Goal: Check status: Check status

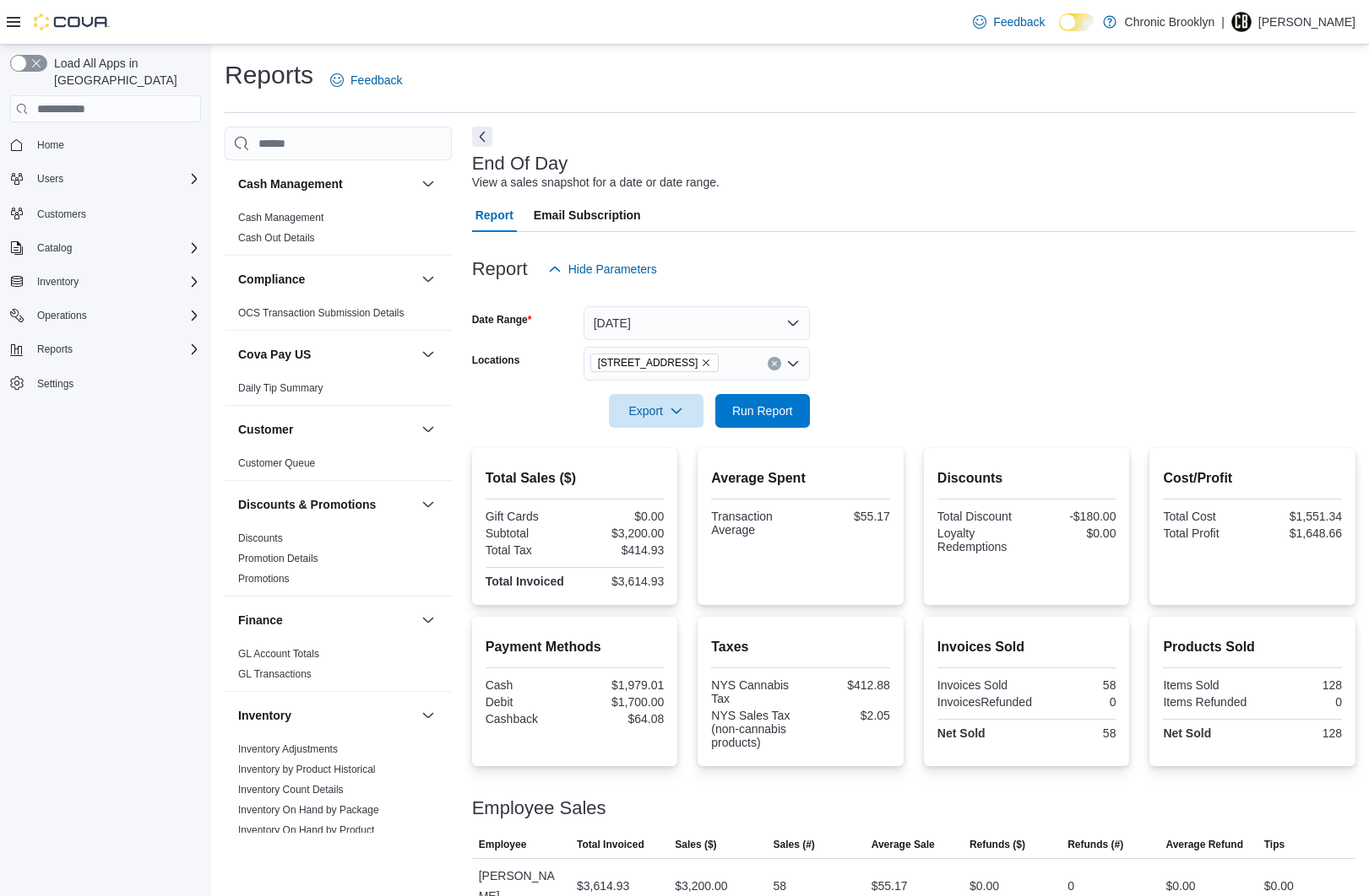
scroll to position [11, 0]
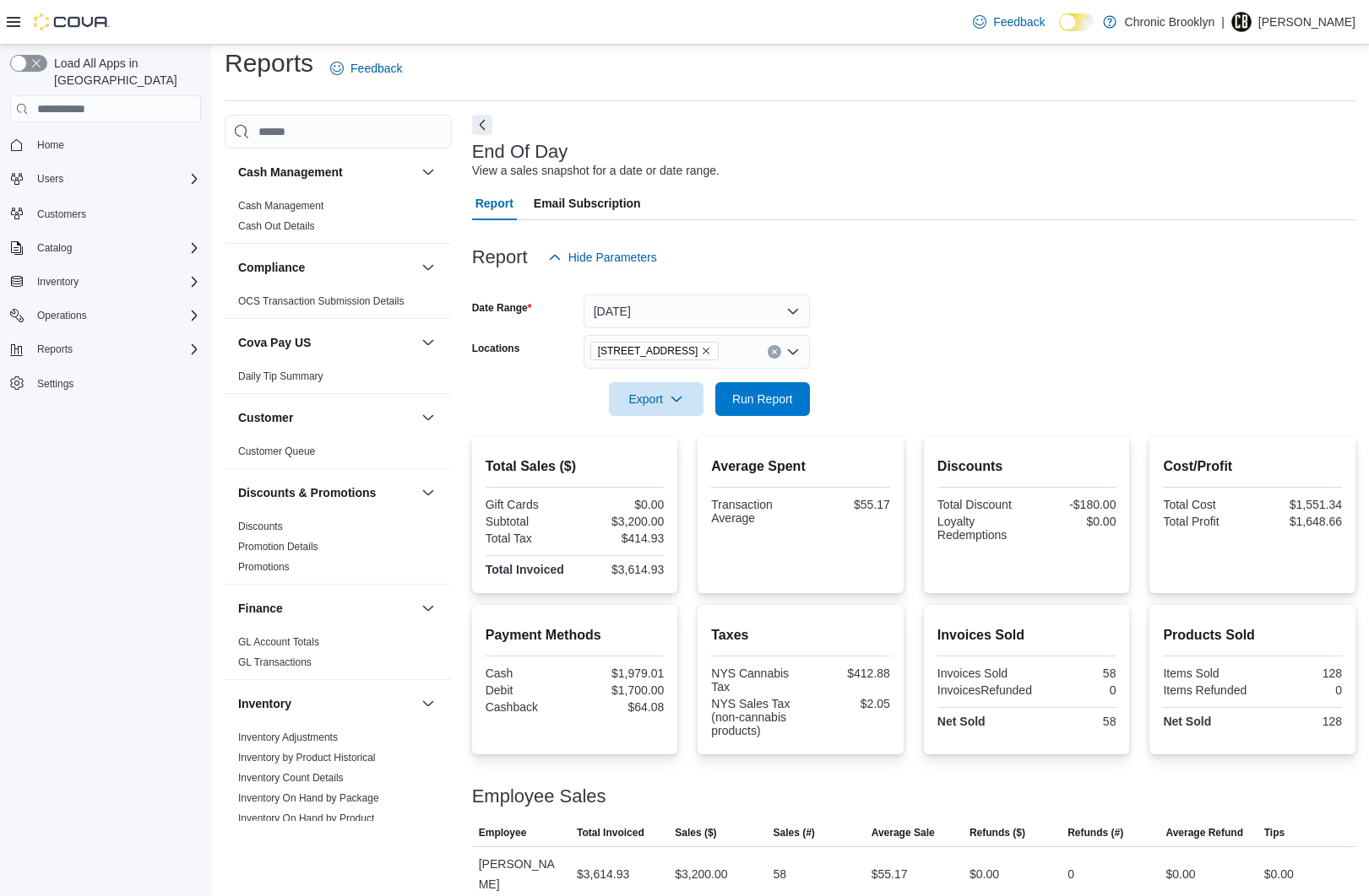
click at [1338, 345] on form "Date Range Today Locations 483 3rd Ave Export Run Report" at bounding box center [913, 346] width 883 height 142
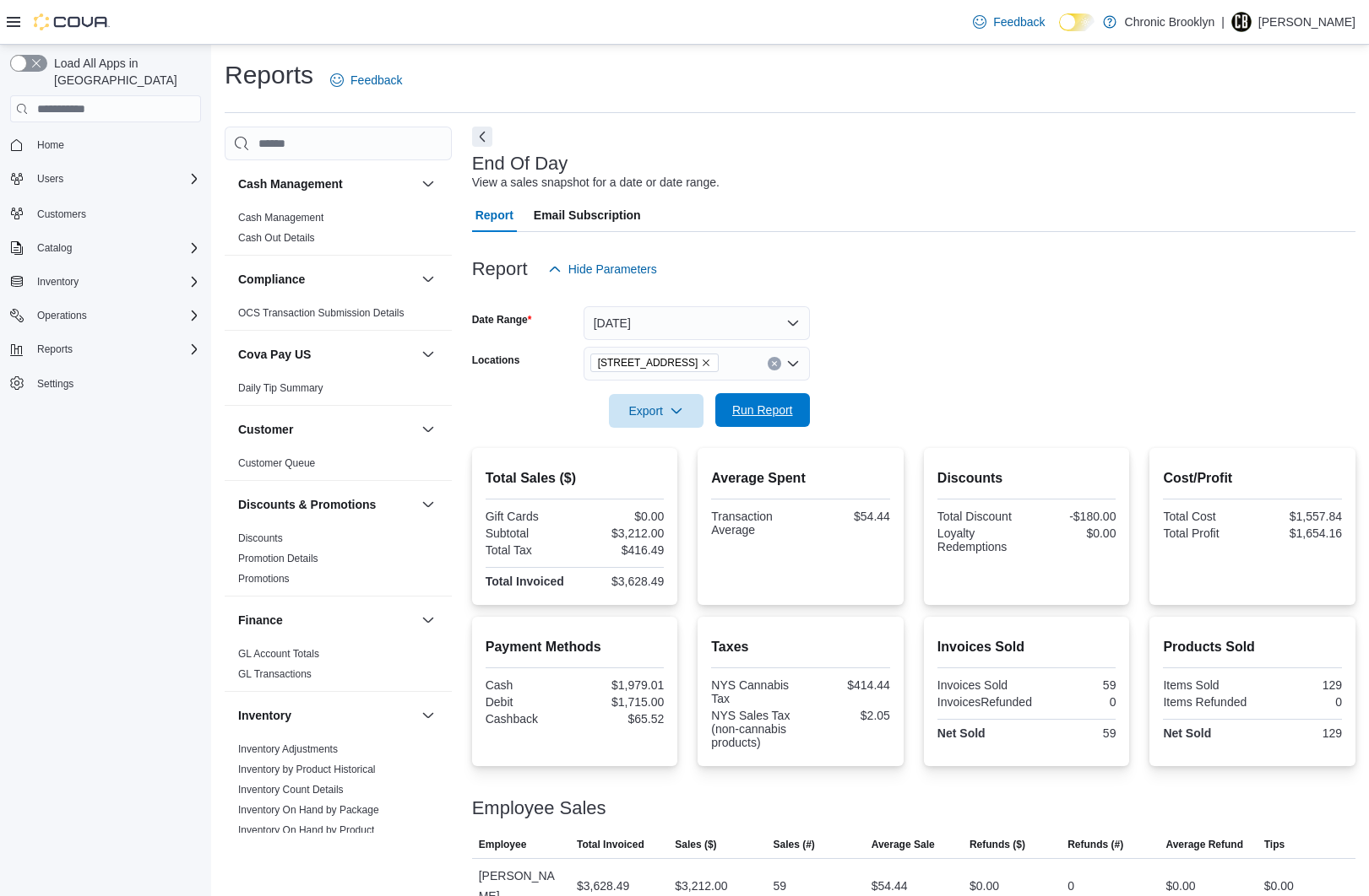
drag, startPoint x: 764, startPoint y: 401, endPoint x: 772, endPoint y: 414, distance: 15.3
click at [766, 403] on span "Run Report" at bounding box center [762, 410] width 74 height 34
click at [772, 414] on span "Run Report" at bounding box center [763, 410] width 61 height 17
click at [761, 409] on span "Run Report" at bounding box center [763, 410] width 61 height 17
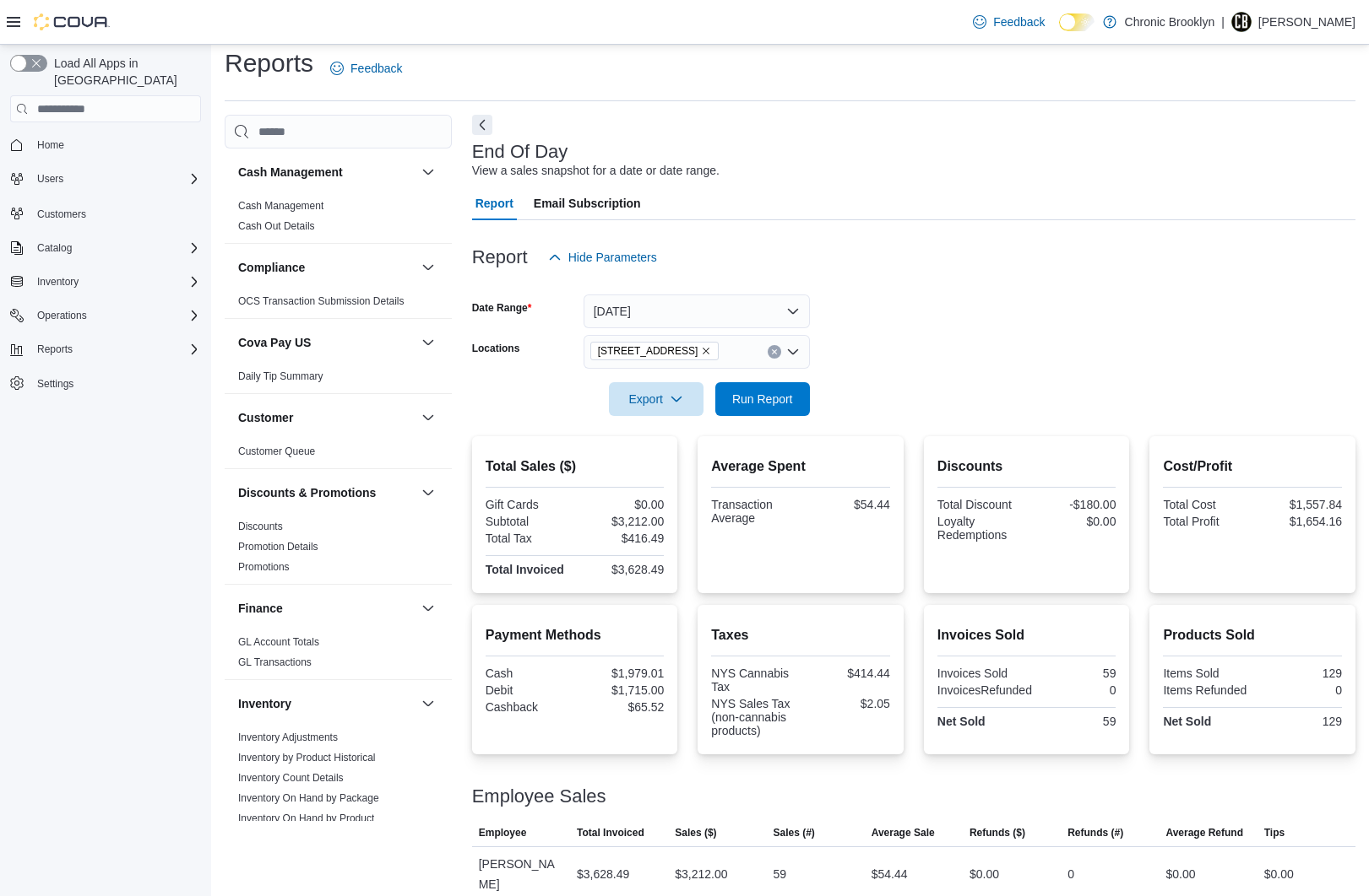
click at [1355, 478] on div "Cost/Profit Total Cost $1,557.84 Total Profit $1,654.16" at bounding box center [1252, 515] width 206 height 157
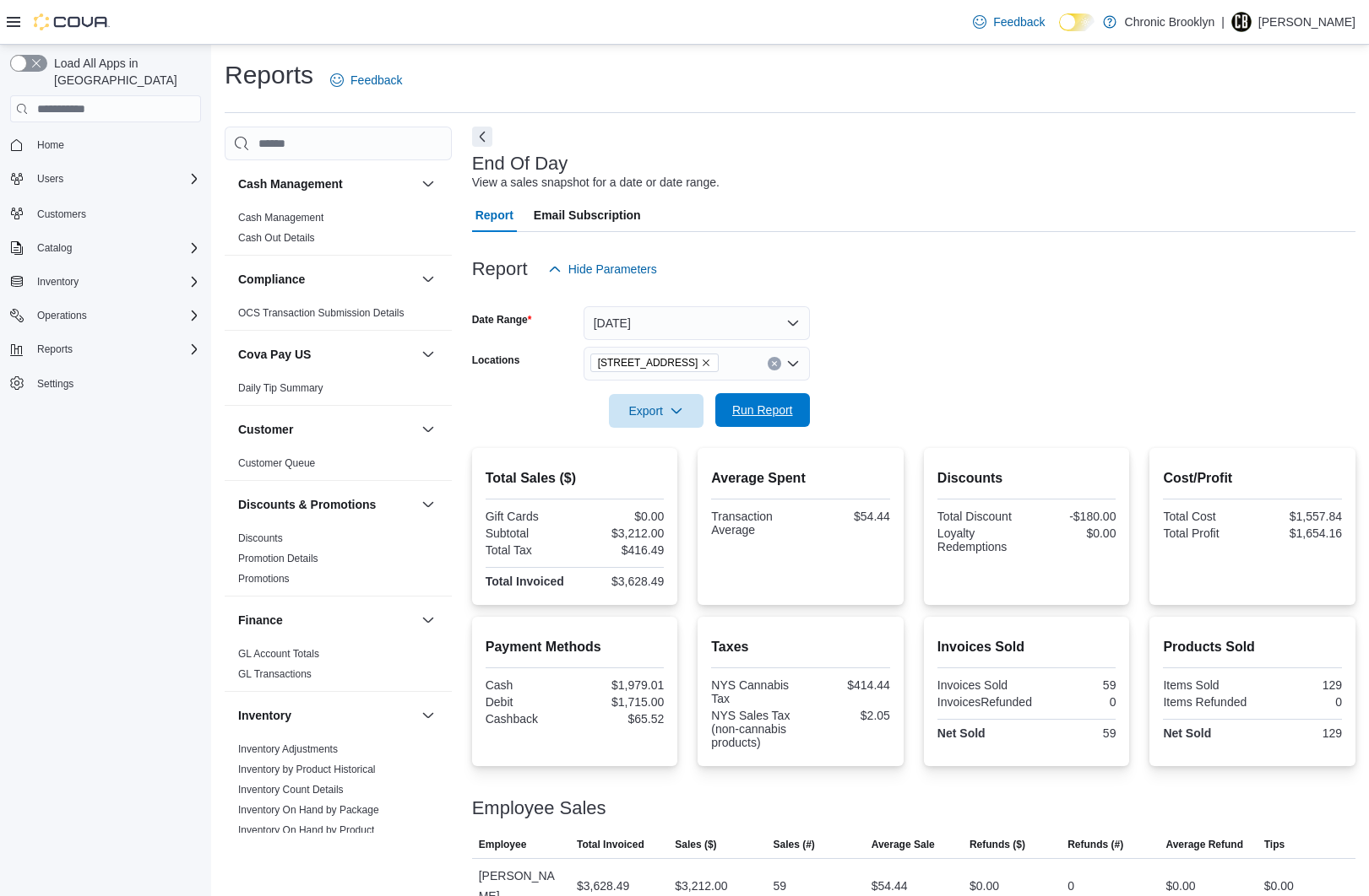
click at [763, 416] on span "Run Report" at bounding box center [763, 410] width 61 height 17
drag, startPoint x: 739, startPoint y: 415, endPoint x: 822, endPoint y: 385, distance: 88.3
click at [740, 416] on span "Run Report" at bounding box center [763, 411] width 61 height 17
click at [761, 413] on span "Run Report" at bounding box center [763, 410] width 61 height 17
click at [771, 415] on span "Run Report" at bounding box center [763, 410] width 61 height 17
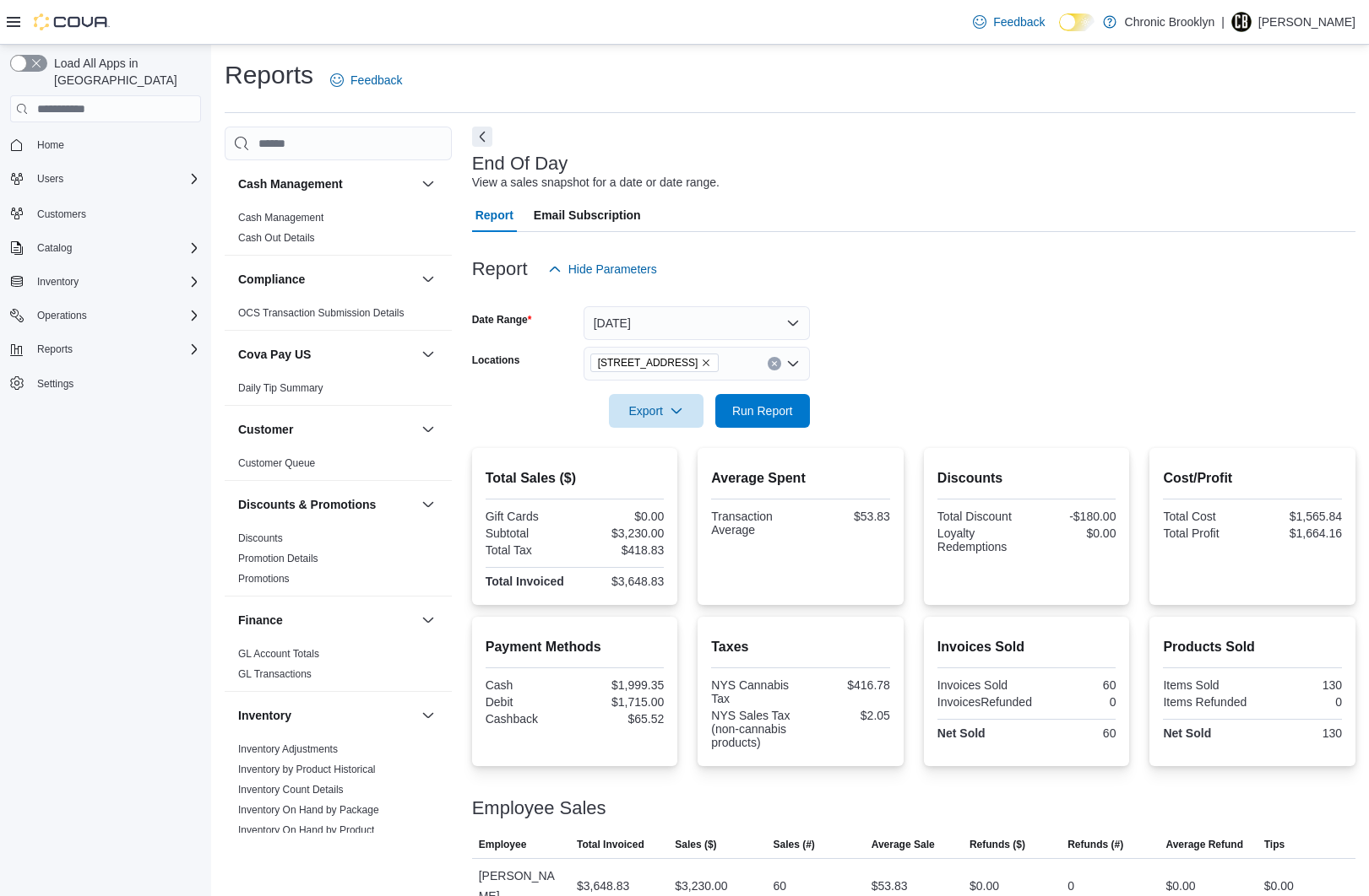
scroll to position [11, 0]
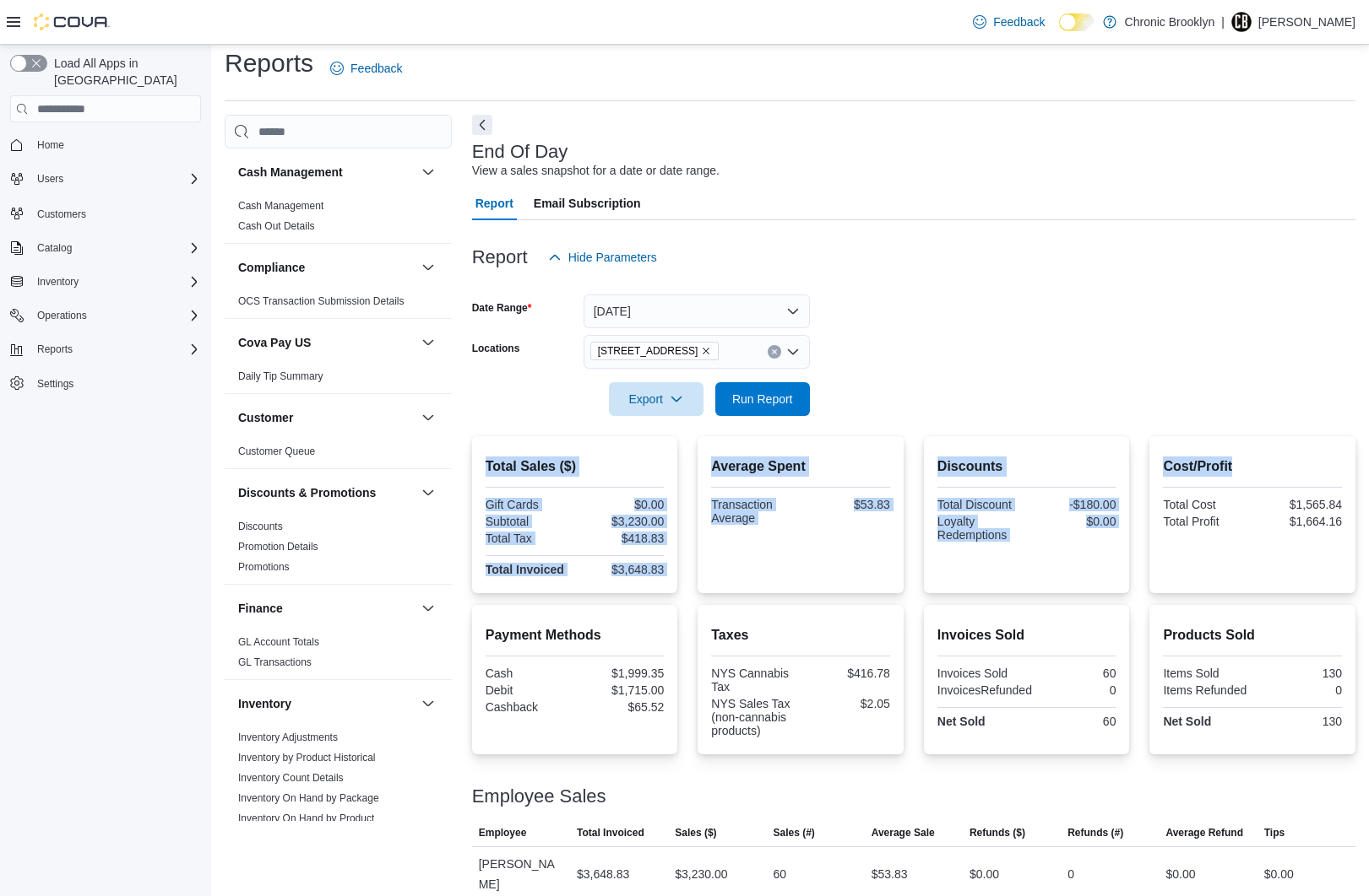
drag, startPoint x: 1355, startPoint y: 433, endPoint x: 1348, endPoint y: 458, distance: 26.0
click at [1348, 458] on div "Report Hide Parameters Date Range Today Locations 483 3rd Ave Export Run Report…" at bounding box center [913, 562] width 883 height 682
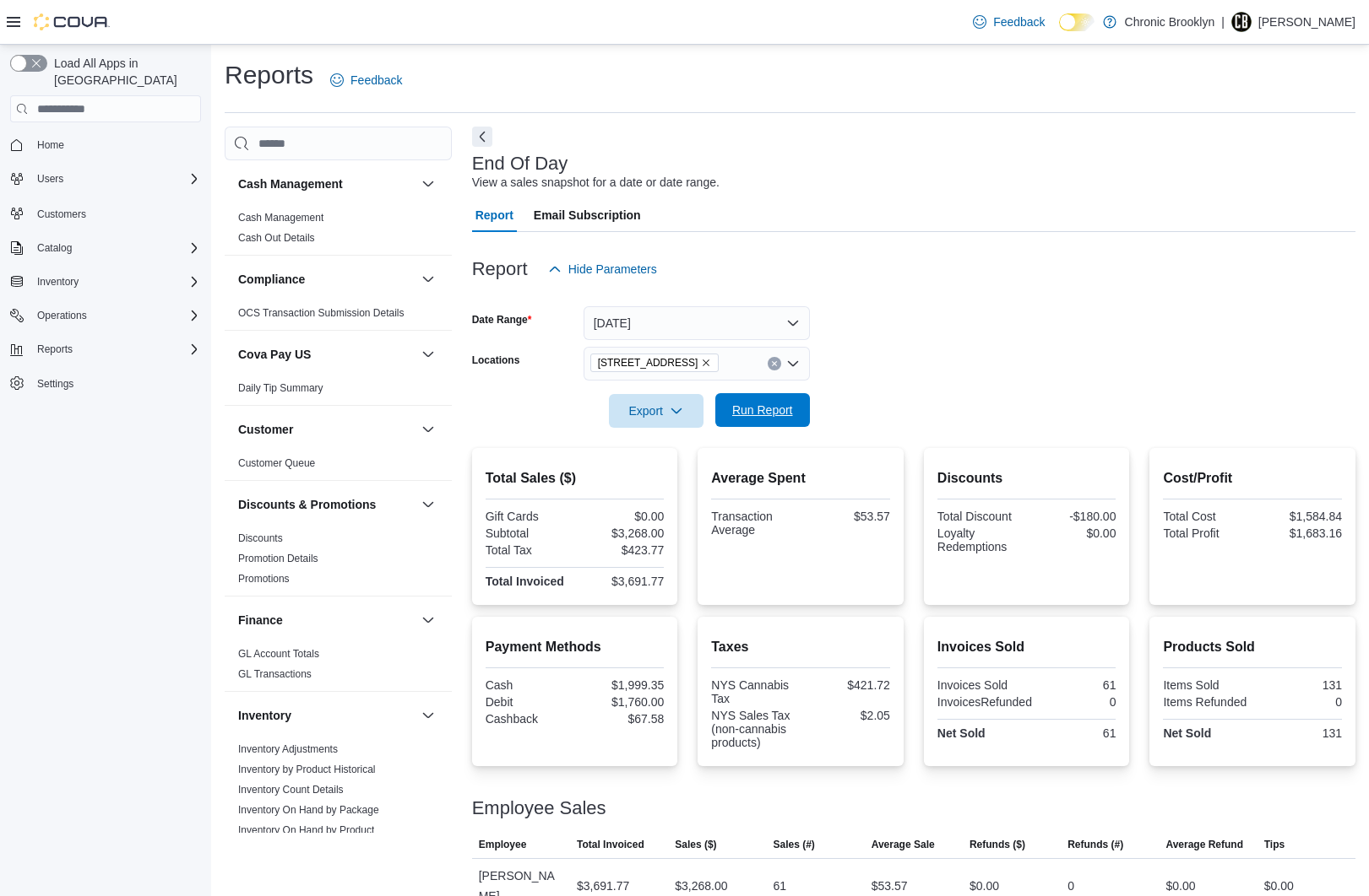
click at [748, 415] on span "Run Report" at bounding box center [763, 410] width 61 height 17
click at [762, 406] on span "Run Report" at bounding box center [763, 410] width 61 height 17
